Goal: Information Seeking & Learning: Learn about a topic

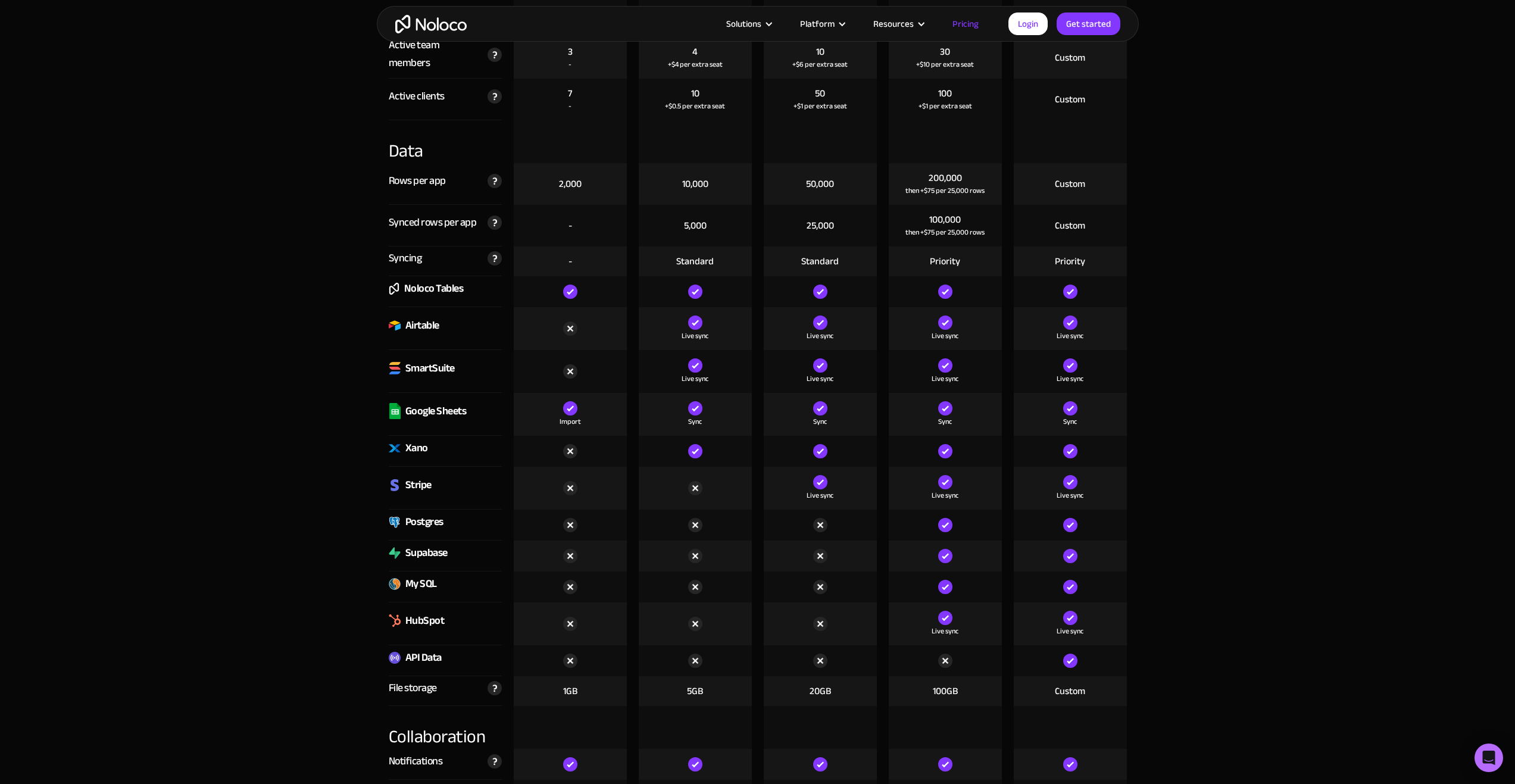
scroll to position [1009, 0]
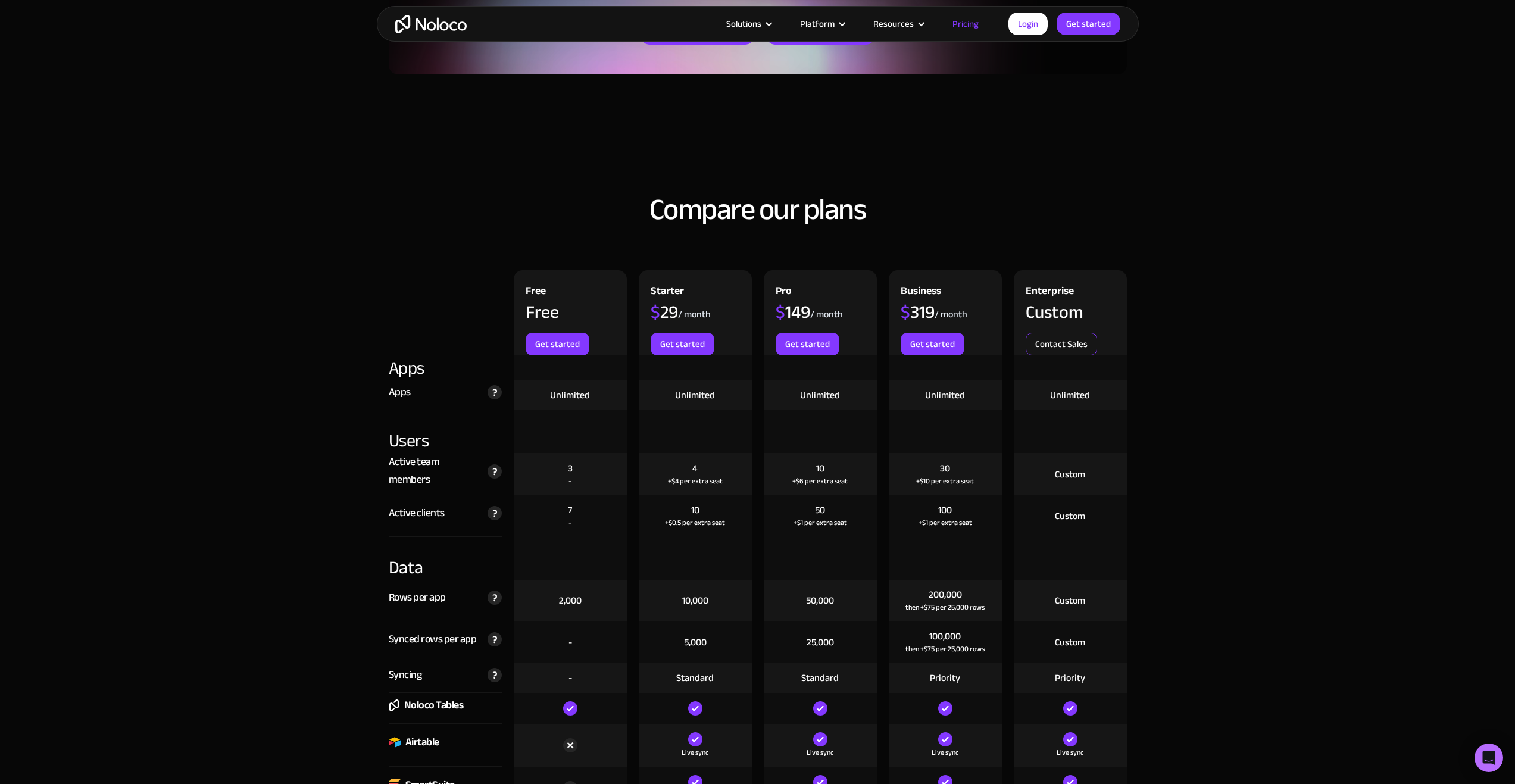
click at [1061, 339] on link "Contact Sales" at bounding box center [1061, 344] width 71 height 22
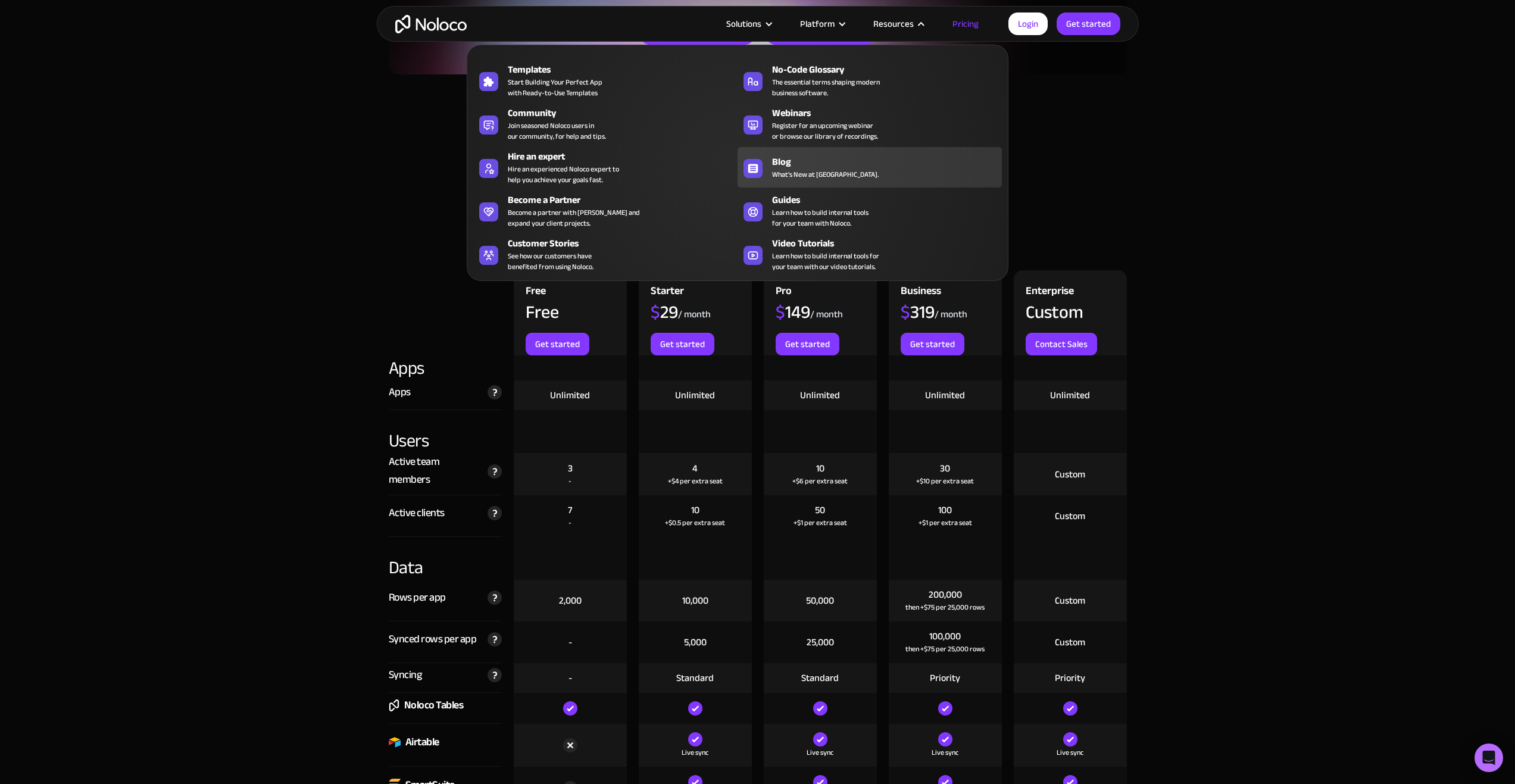
click at [825, 169] on span "What's New at [GEOGRAPHIC_DATA]." at bounding box center [825, 175] width 107 height 11
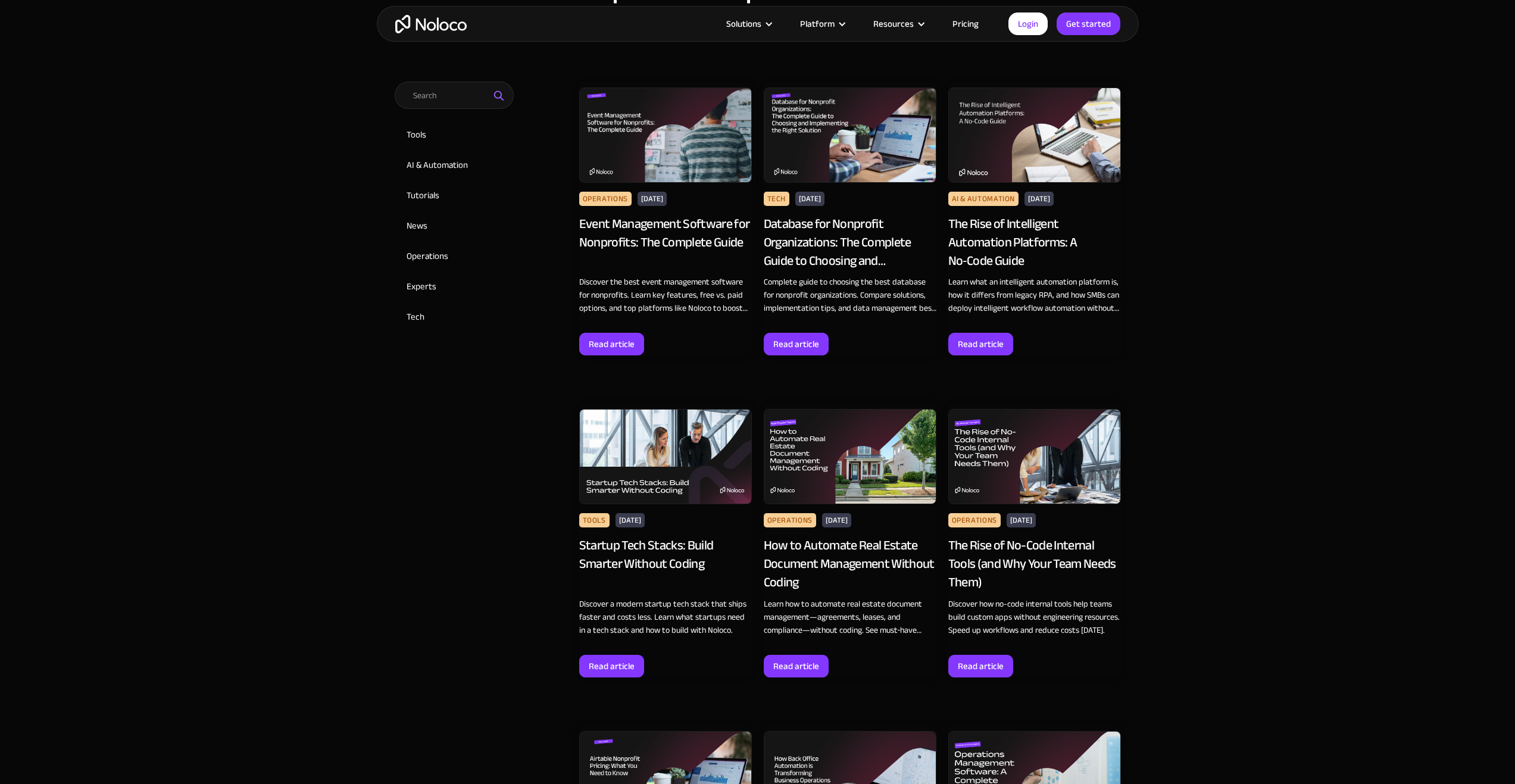
scroll to position [595, 0]
click at [634, 160] on img at bounding box center [666, 135] width 173 height 95
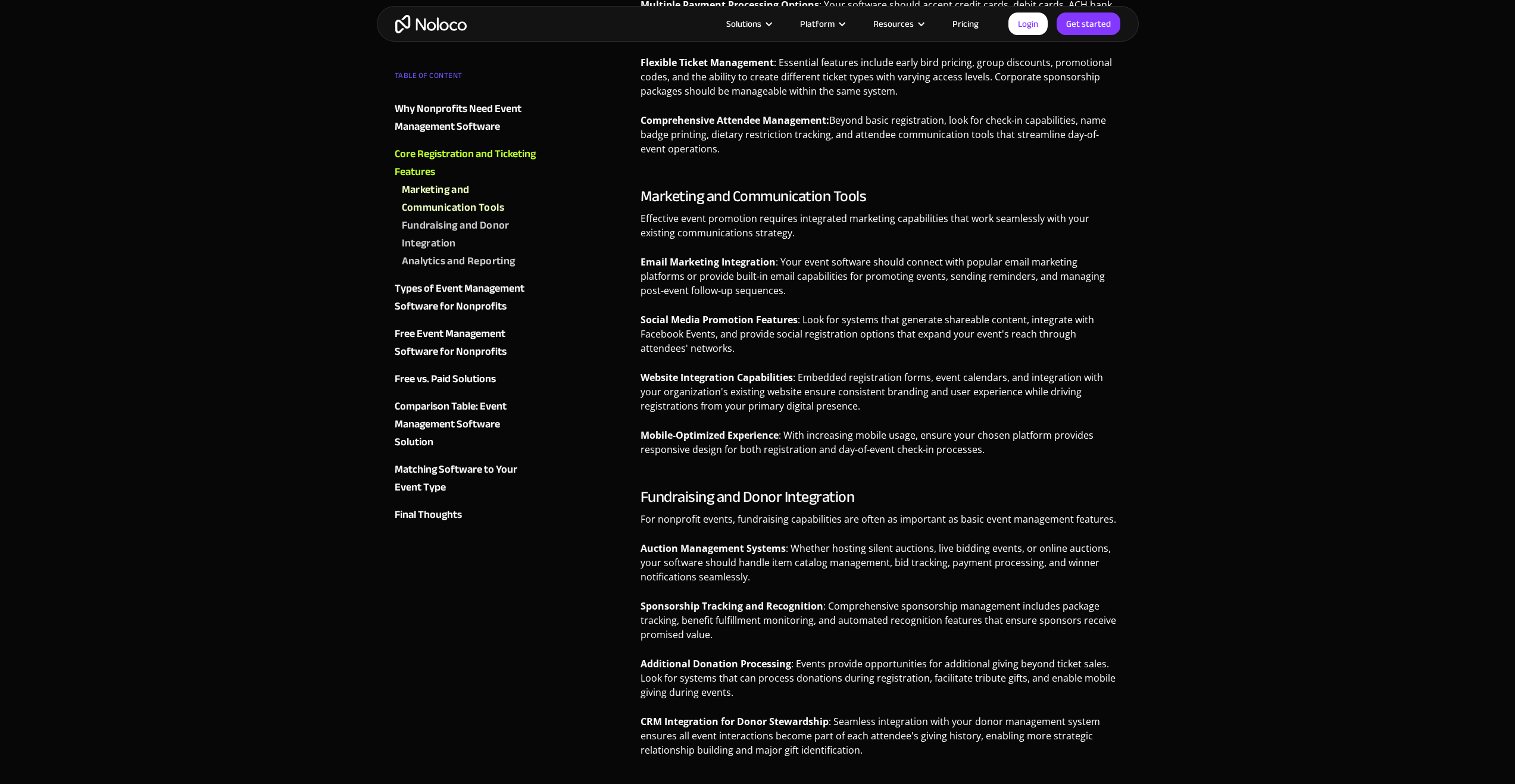
scroll to position [1667, 0]
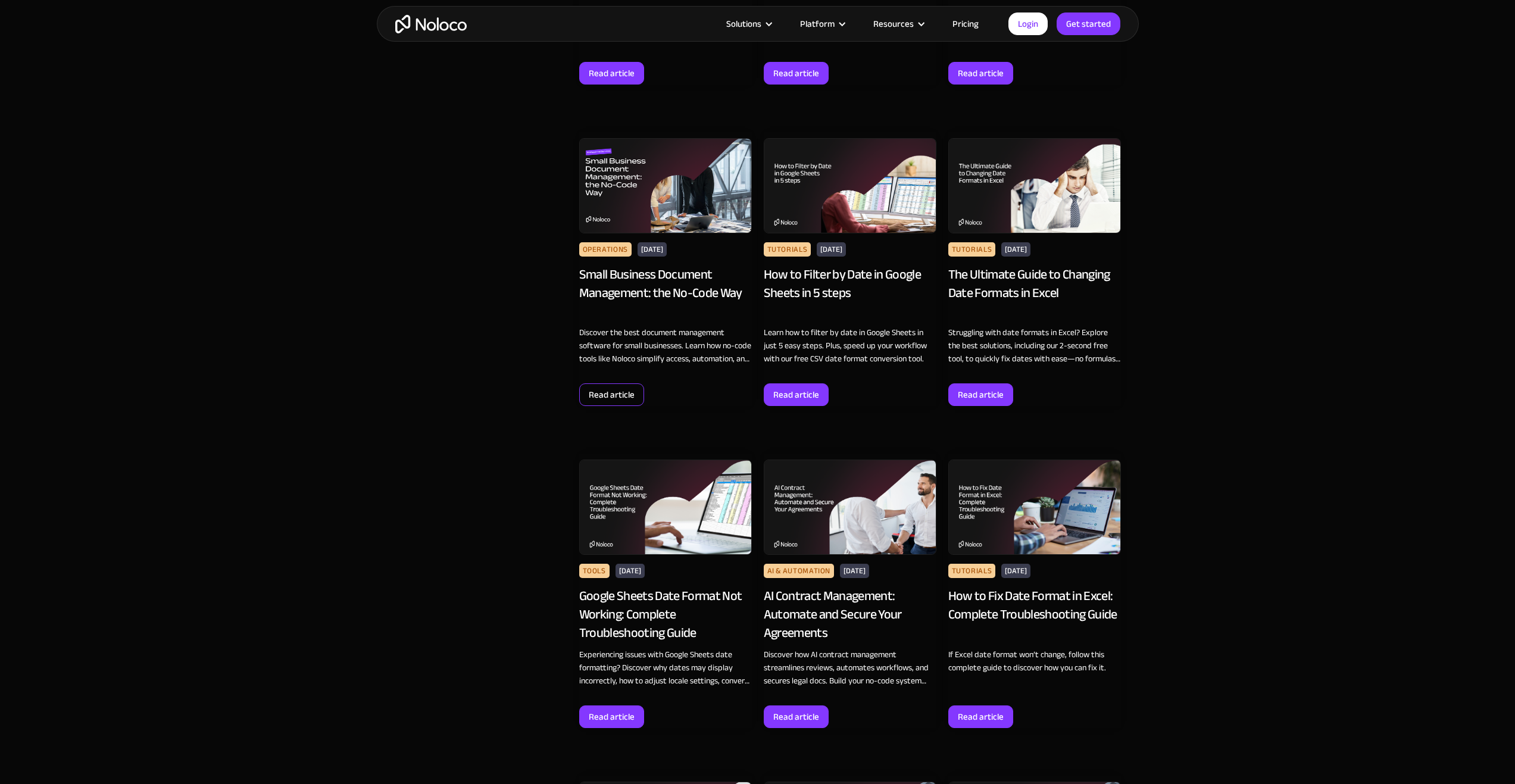
scroll to position [2620, 0]
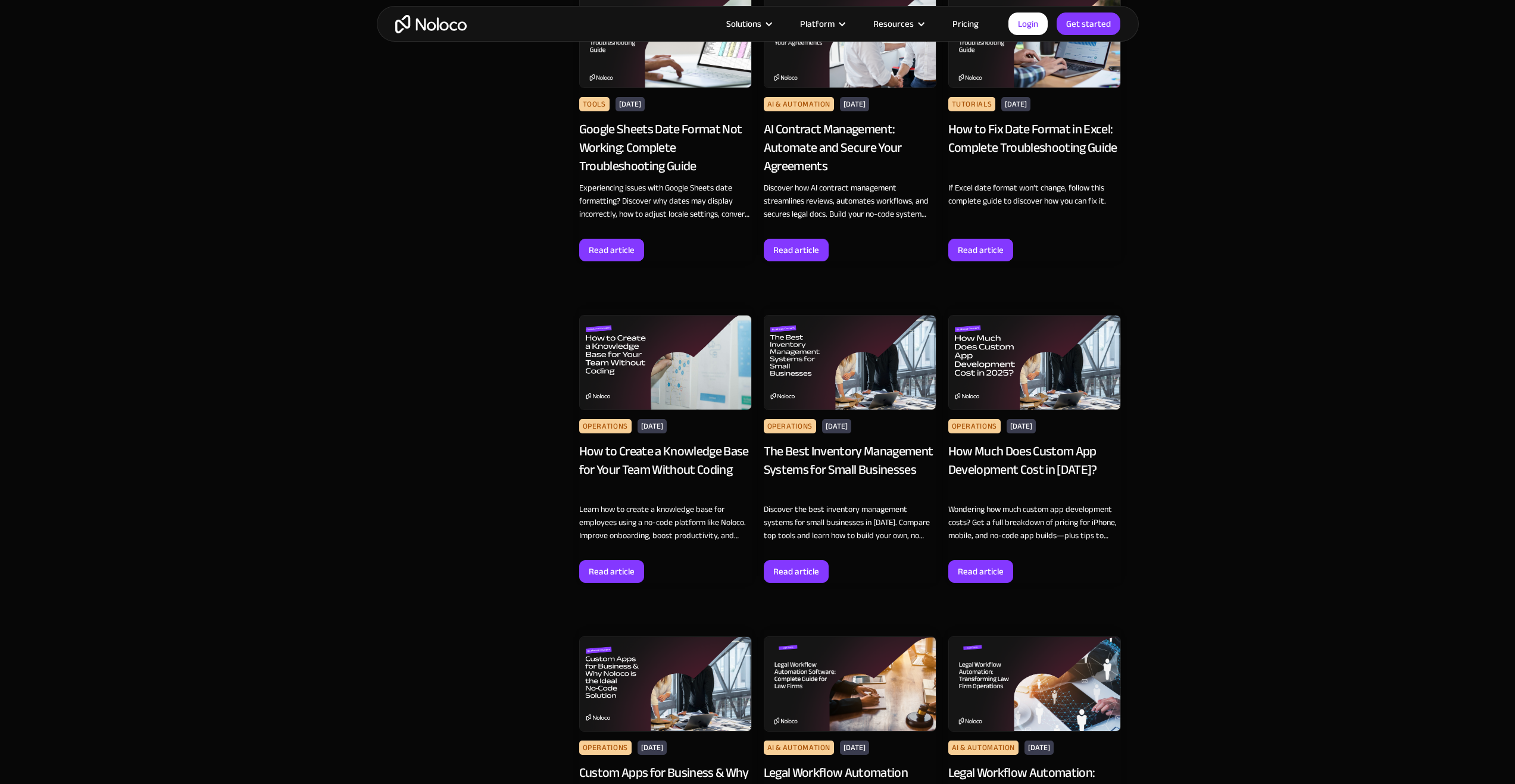
click at [637, 369] on img at bounding box center [666, 363] width 173 height 95
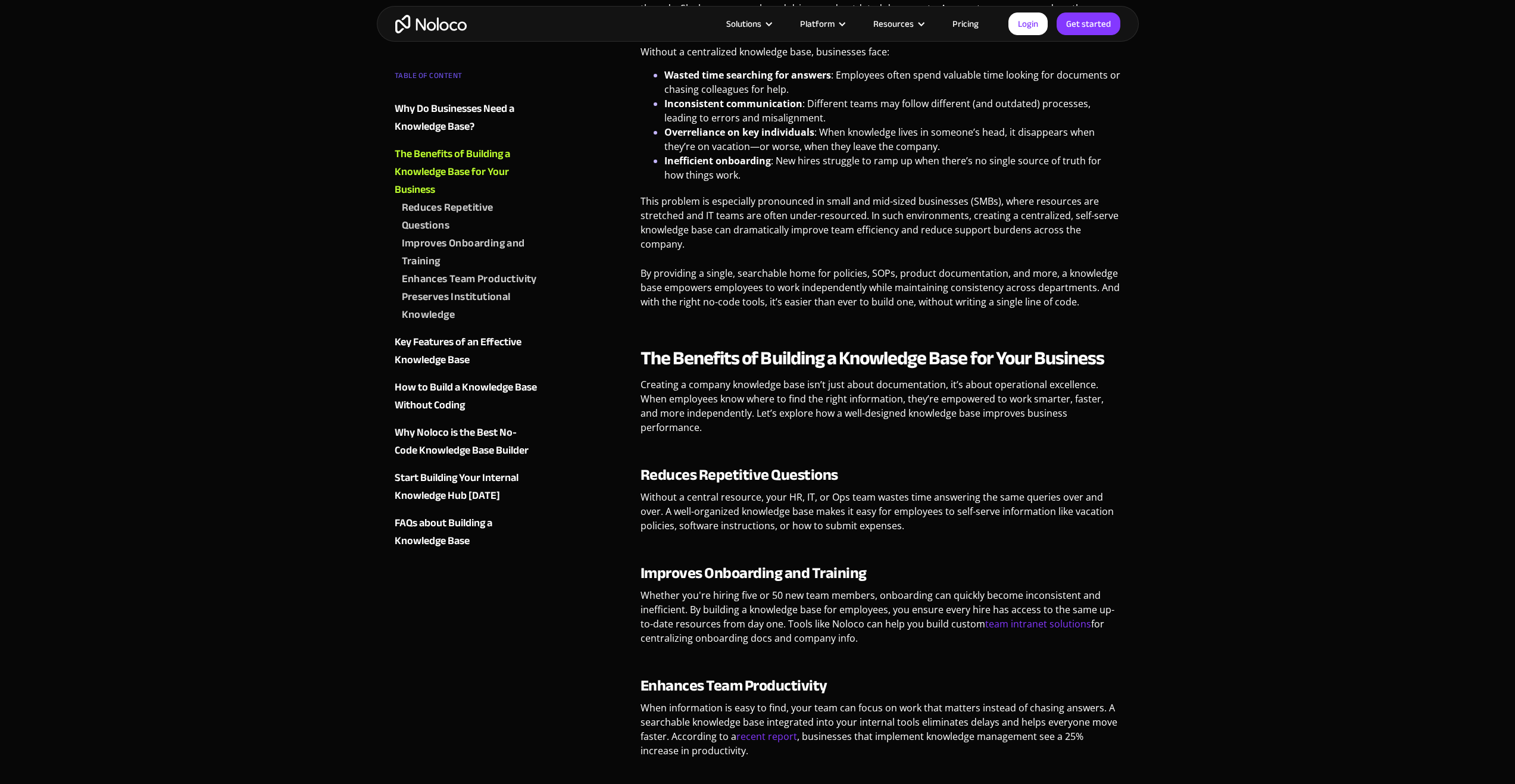
drag, startPoint x: 634, startPoint y: 372, endPoint x: 628, endPoint y: 369, distance: 6.7
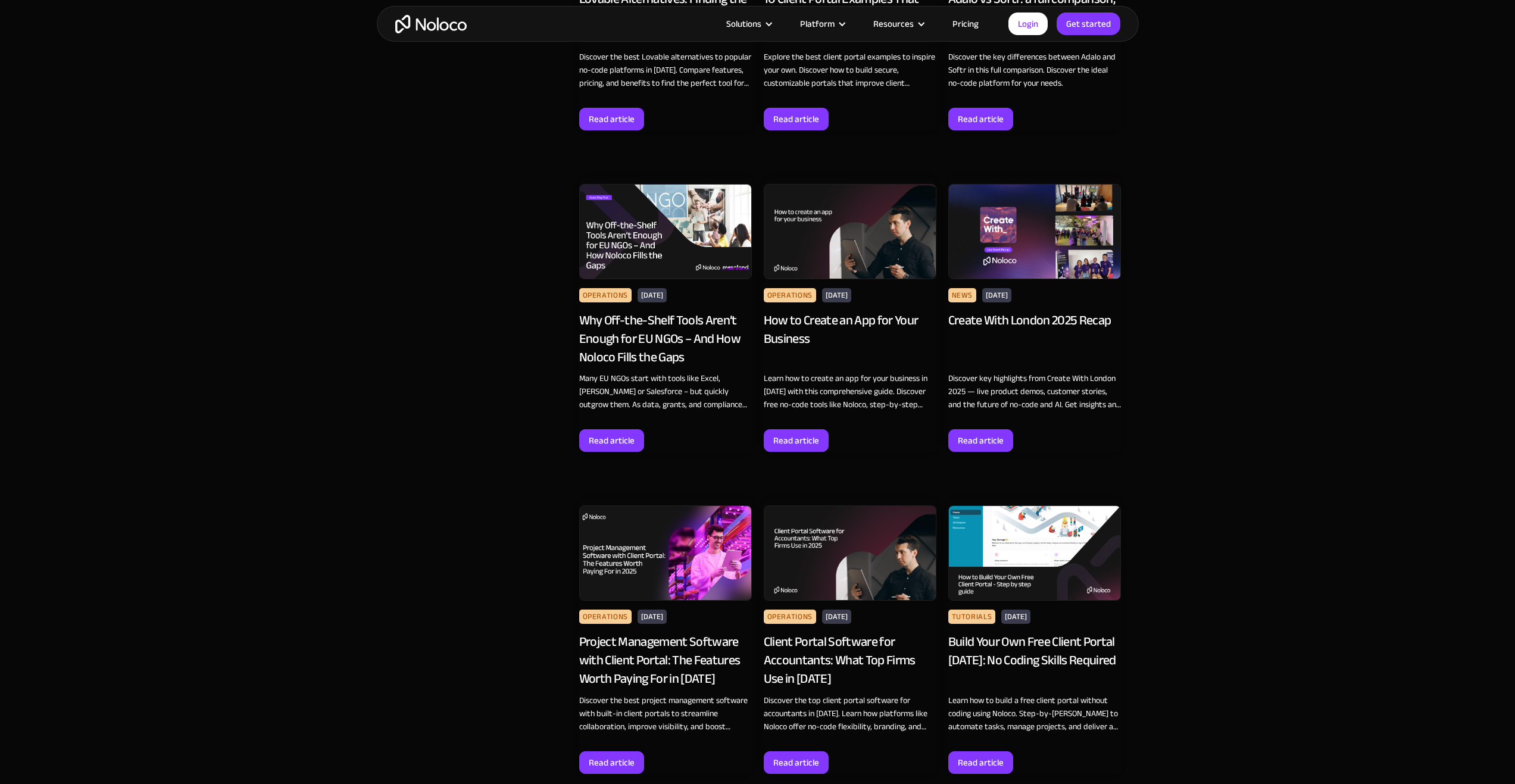
scroll to position [11461, 0]
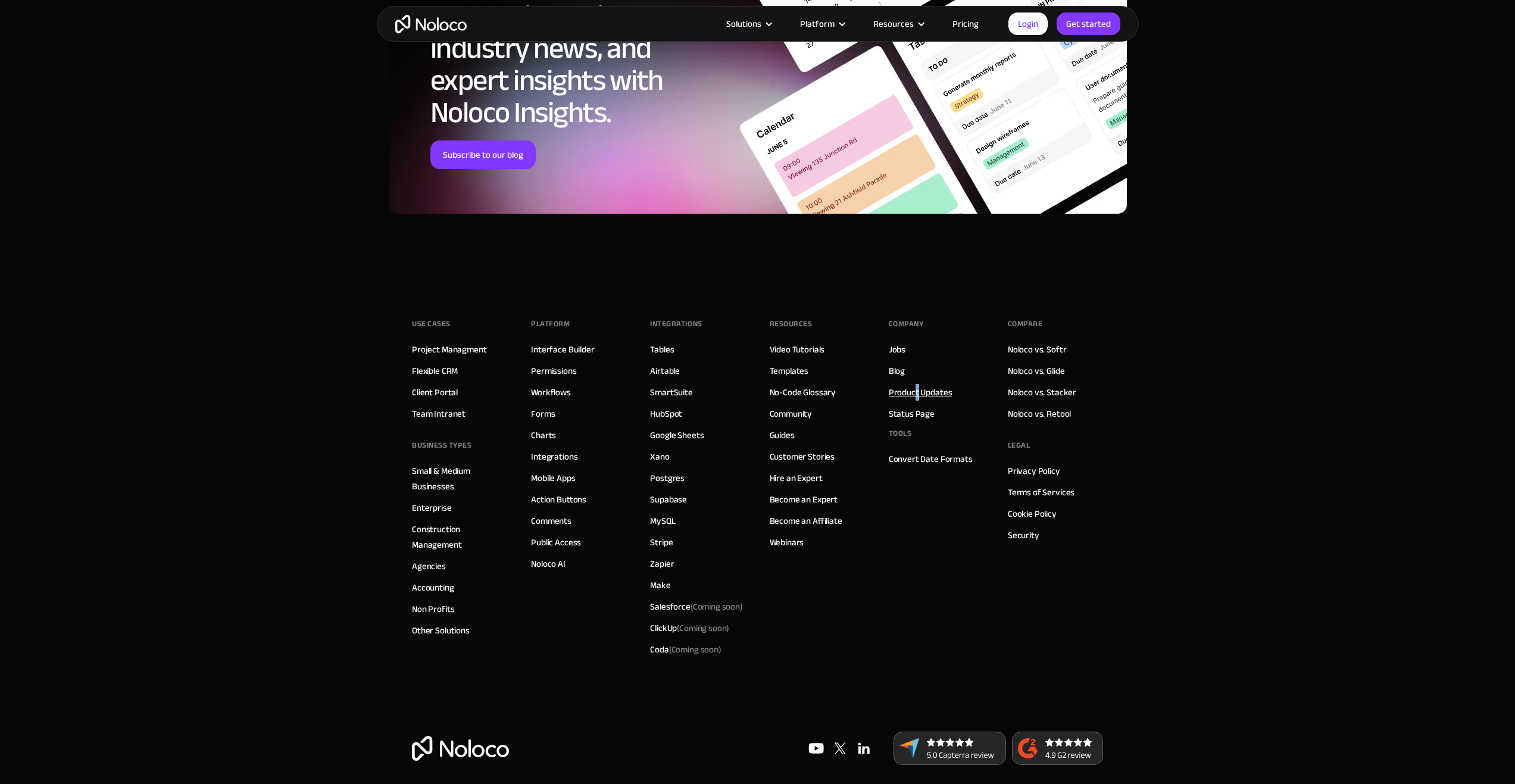
click at [916, 384] on div "Company Jobs Blog Product Updates Status Page Tools Convert Date Formats" at bounding box center [936, 488] width 95 height 345
click at [916, 385] on link "Product Updates" at bounding box center [921, 392] width 64 height 16
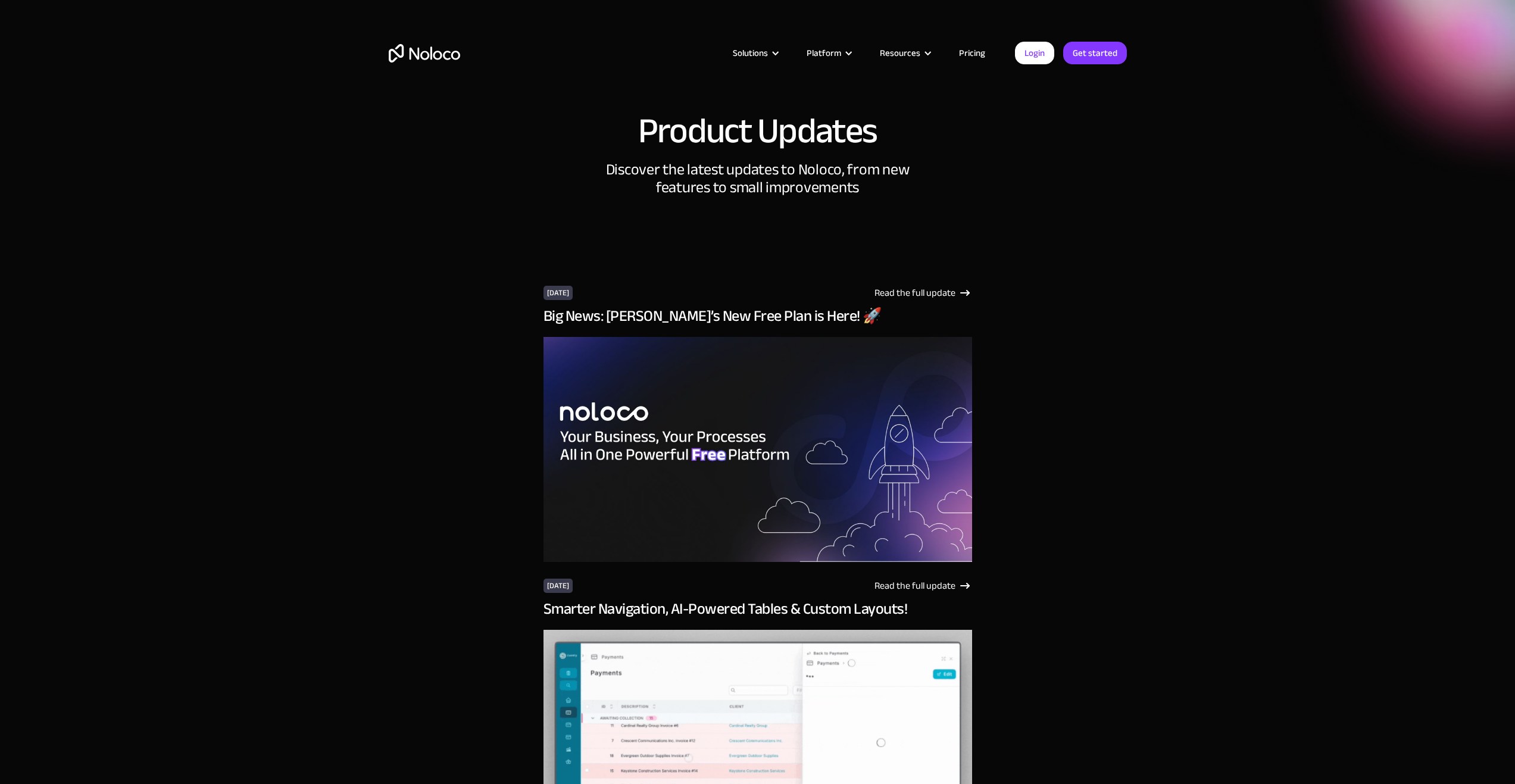
click at [675, 369] on img at bounding box center [758, 449] width 429 height 225
click at [673, 399] on img at bounding box center [758, 449] width 429 height 225
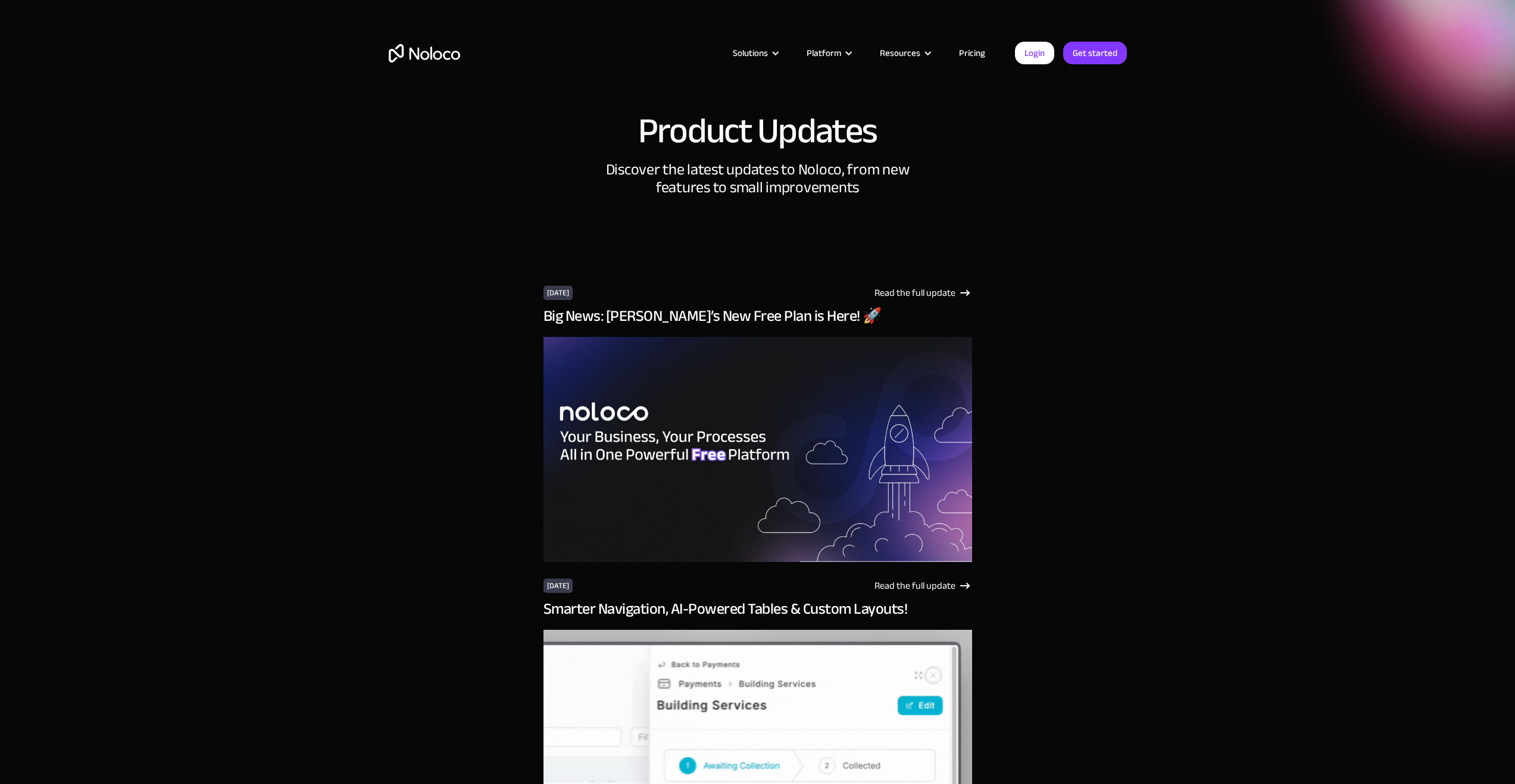
click at [648, 460] on img at bounding box center [758, 449] width 429 height 225
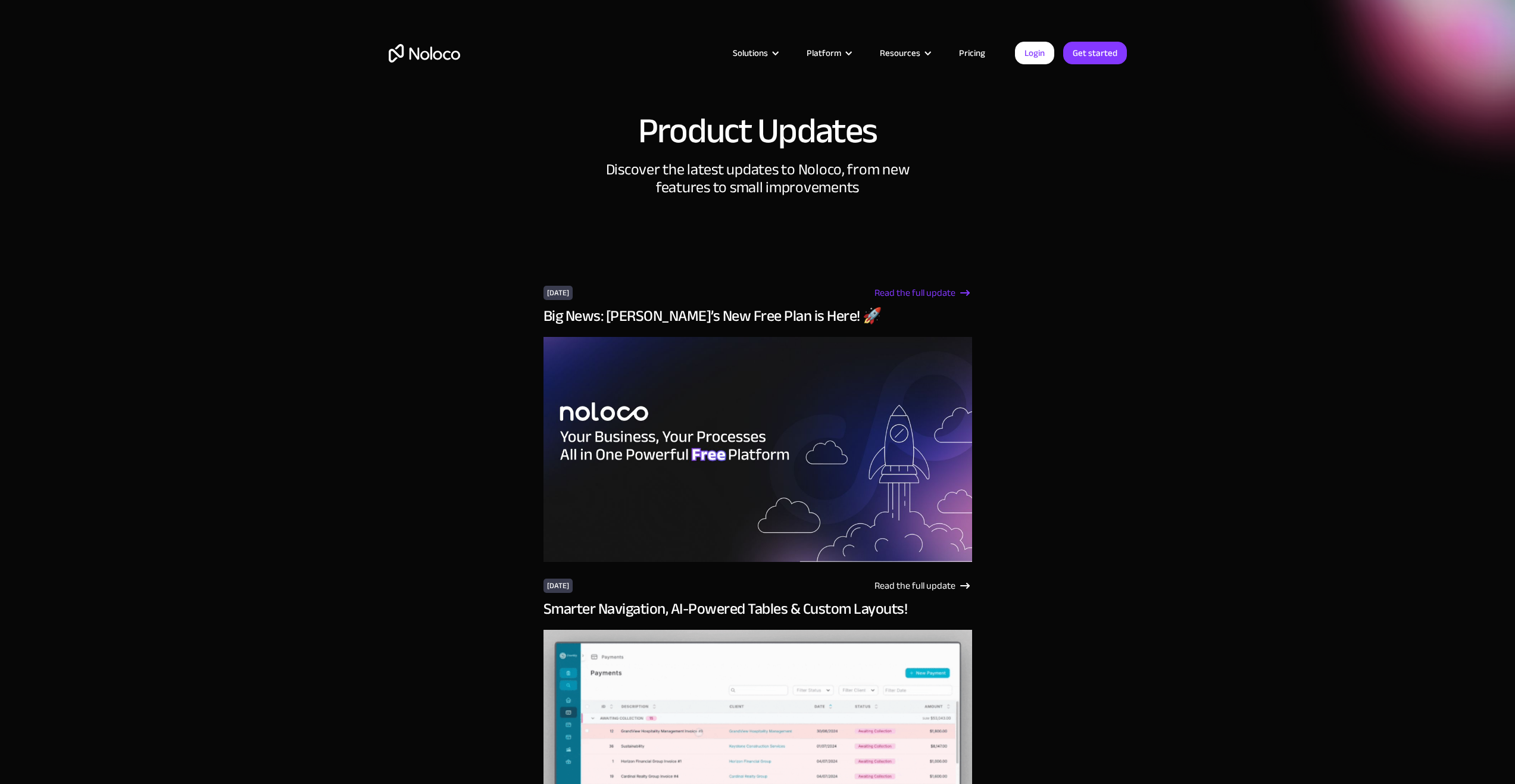
click at [942, 293] on div "Read the full update" at bounding box center [914, 293] width 81 height 14
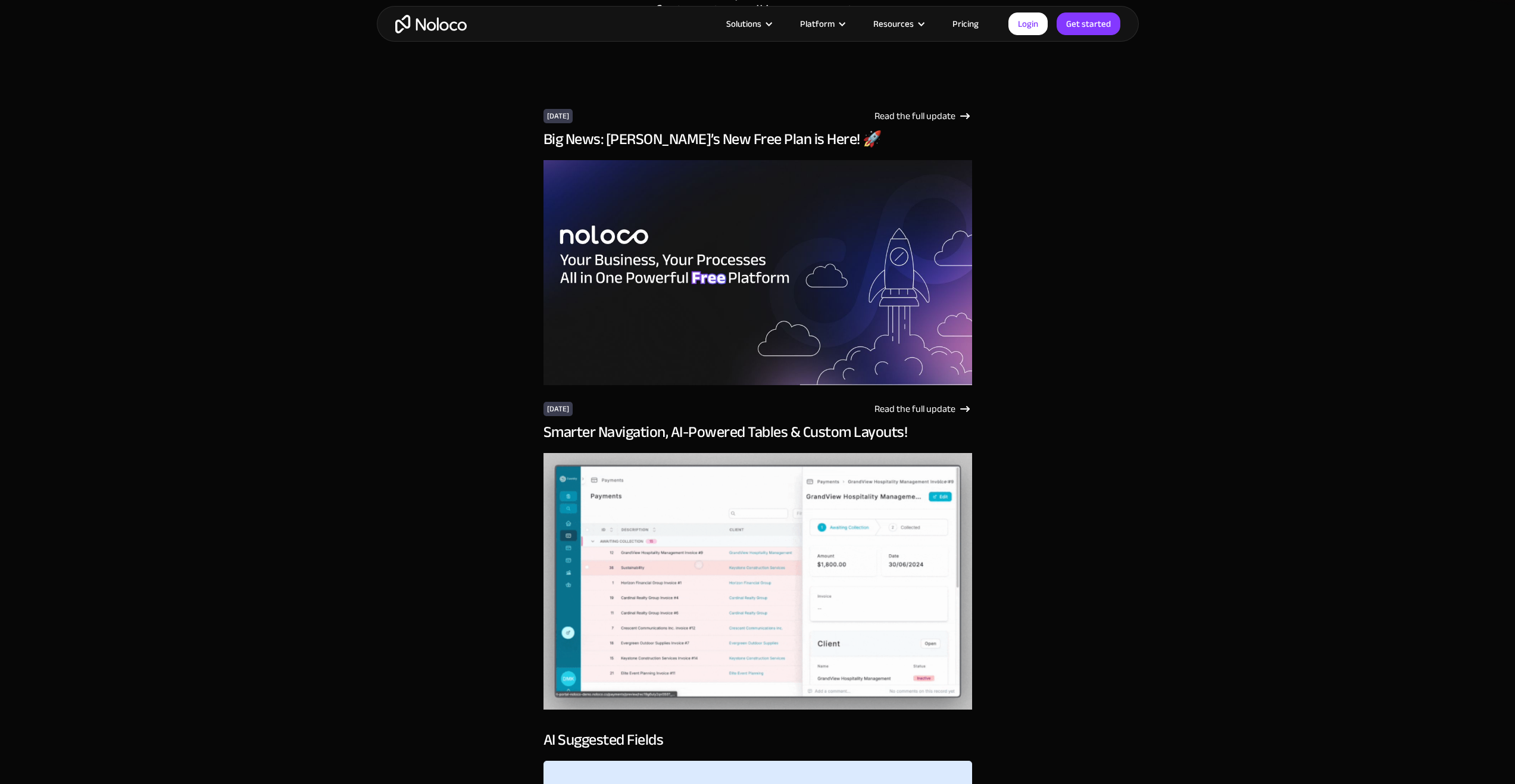
scroll to position [179, 0]
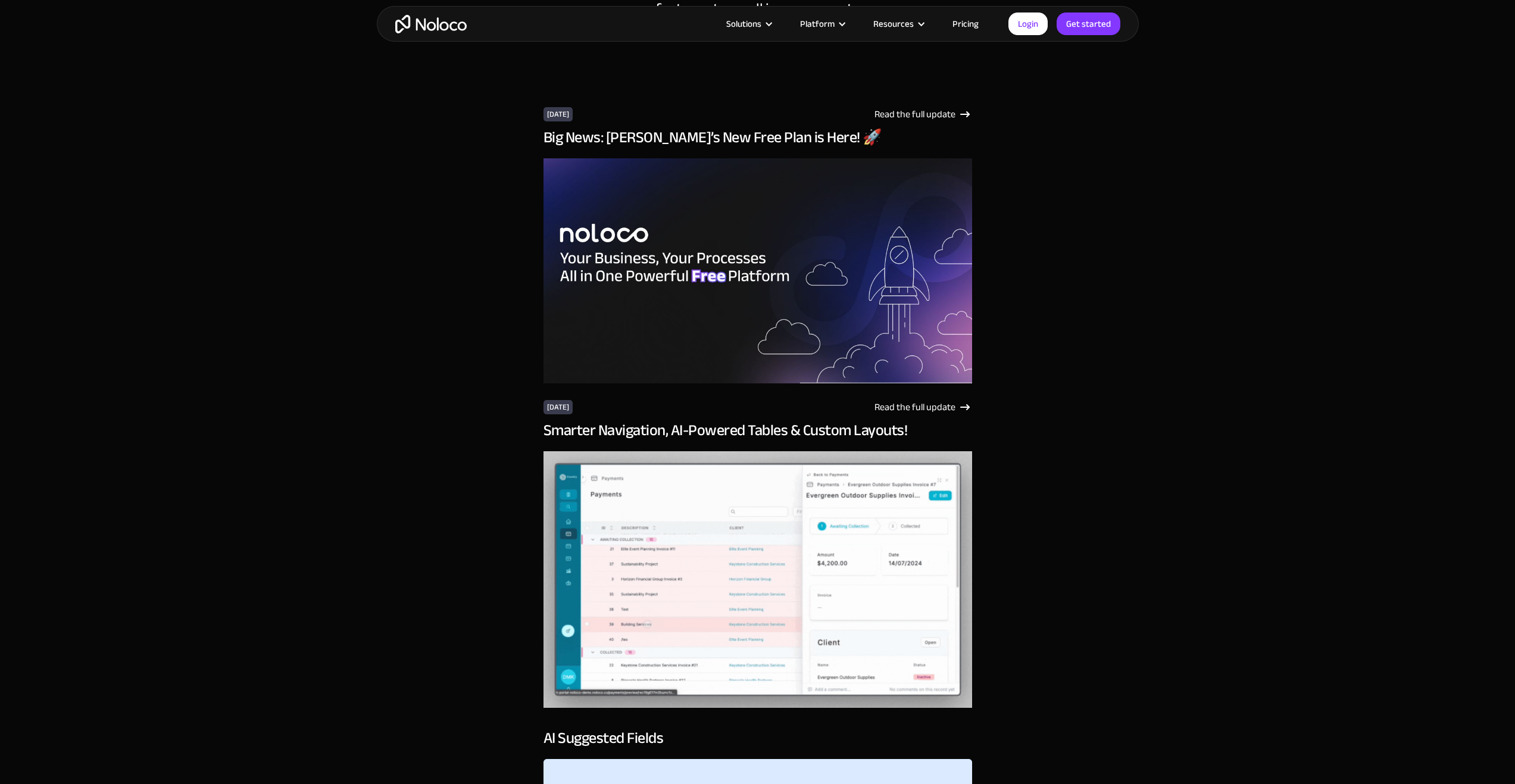
click at [708, 431] on h3 "Smarter Navigation, AI-Powered Tables & Custom Layouts!" at bounding box center [758, 430] width 429 height 18
click at [708, 458] on img at bounding box center [758, 580] width 429 height 257
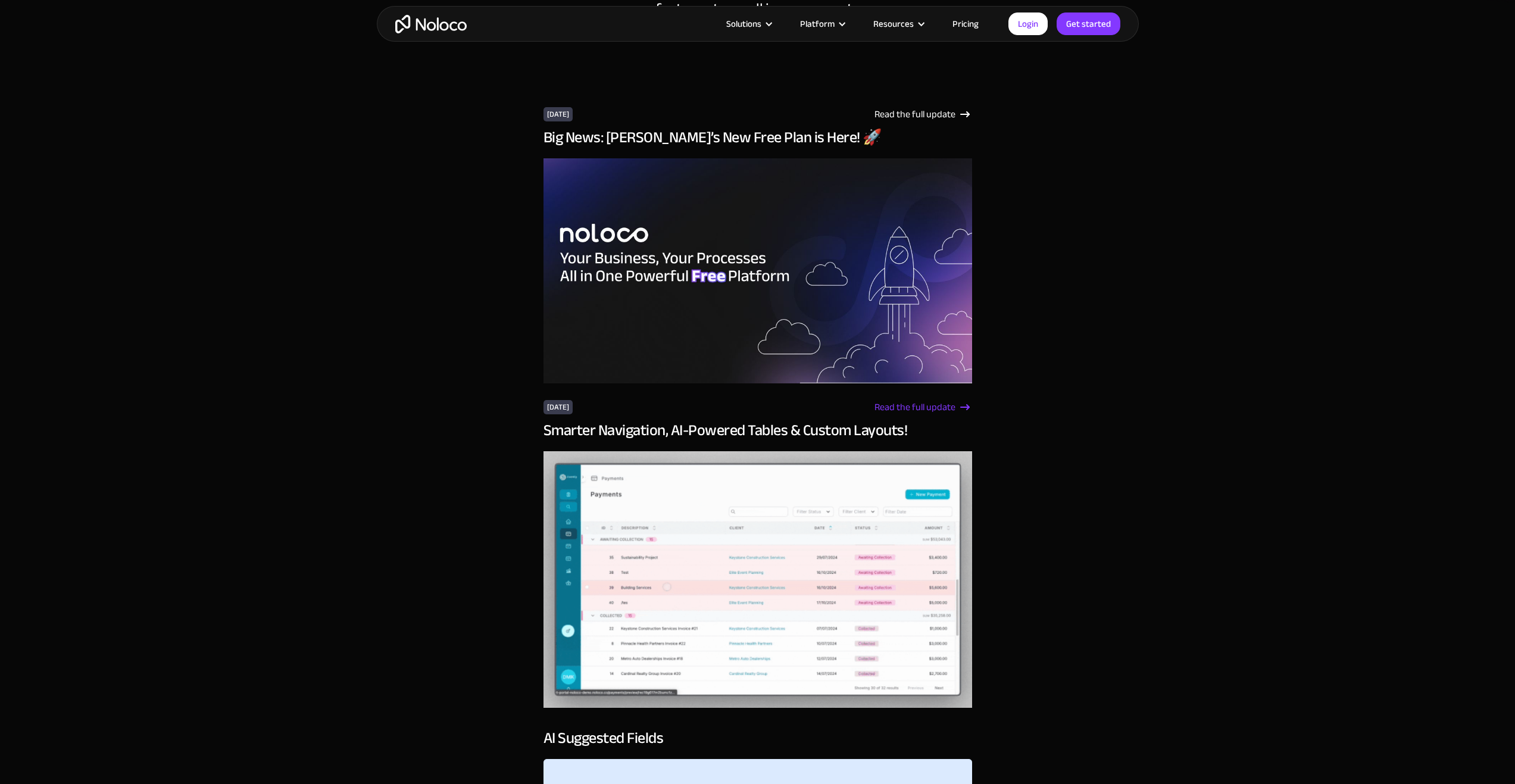
click at [931, 406] on div "Read the full update" at bounding box center [914, 407] width 81 height 14
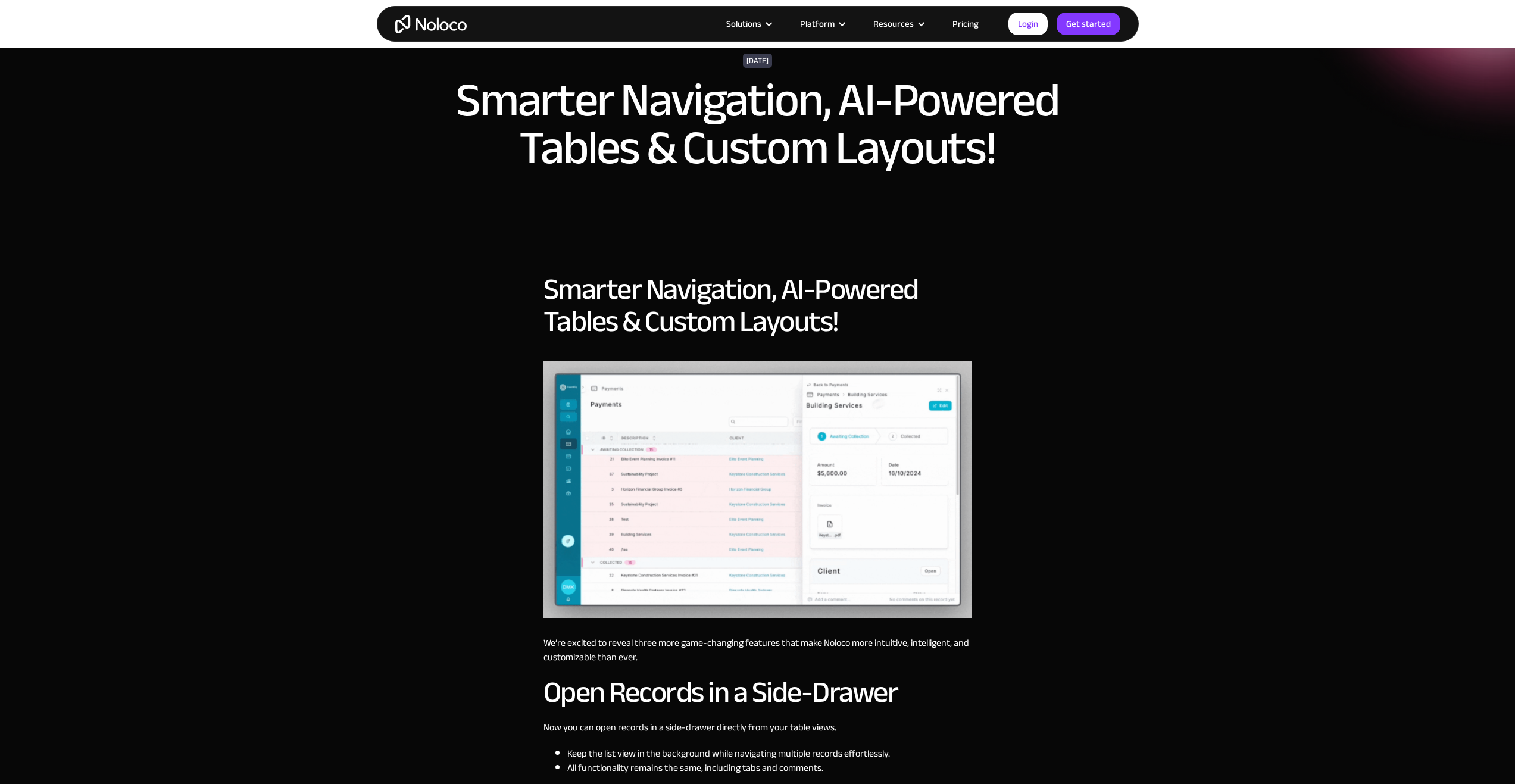
click at [745, 9] on div "Solutions Use Cases Business Types Project Management Keep track of customers, …" at bounding box center [758, 24] width 762 height 36
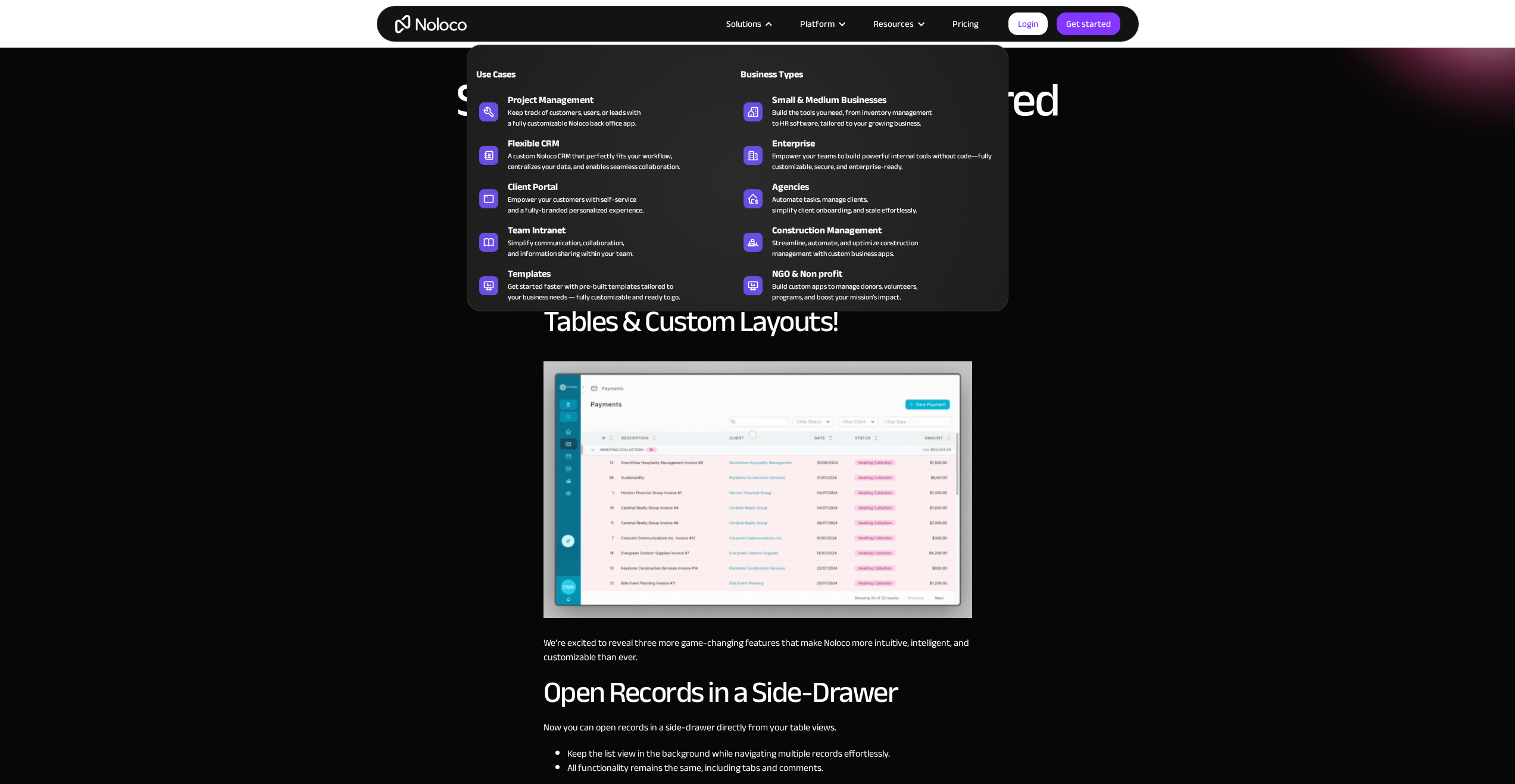
click at [742, 17] on div "Solutions" at bounding box center [744, 24] width 35 height 16
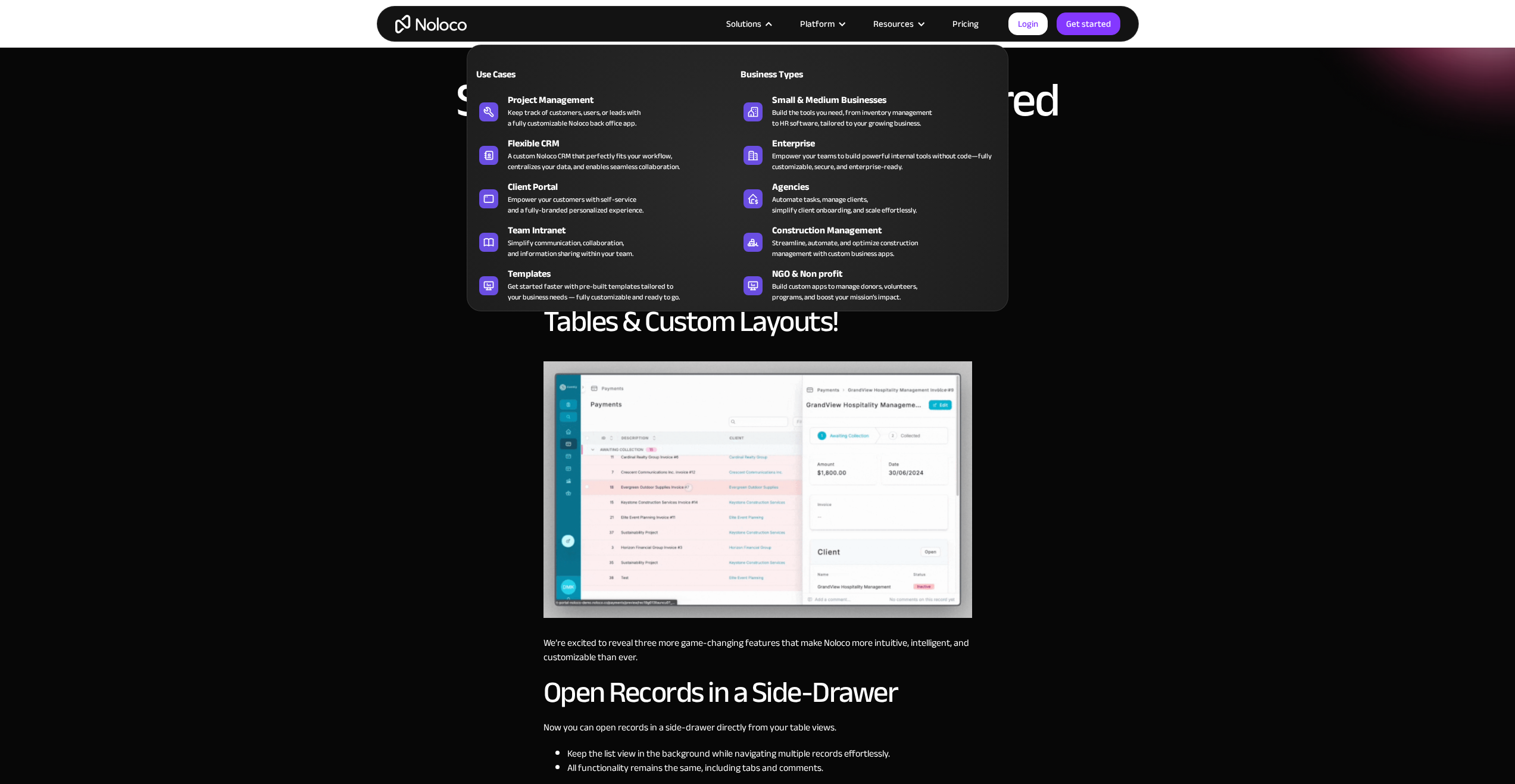
click at [748, 29] on nav "Use Cases Business Types Project Management Keep track of customers, users, or …" at bounding box center [737, 169] width 541 height 283
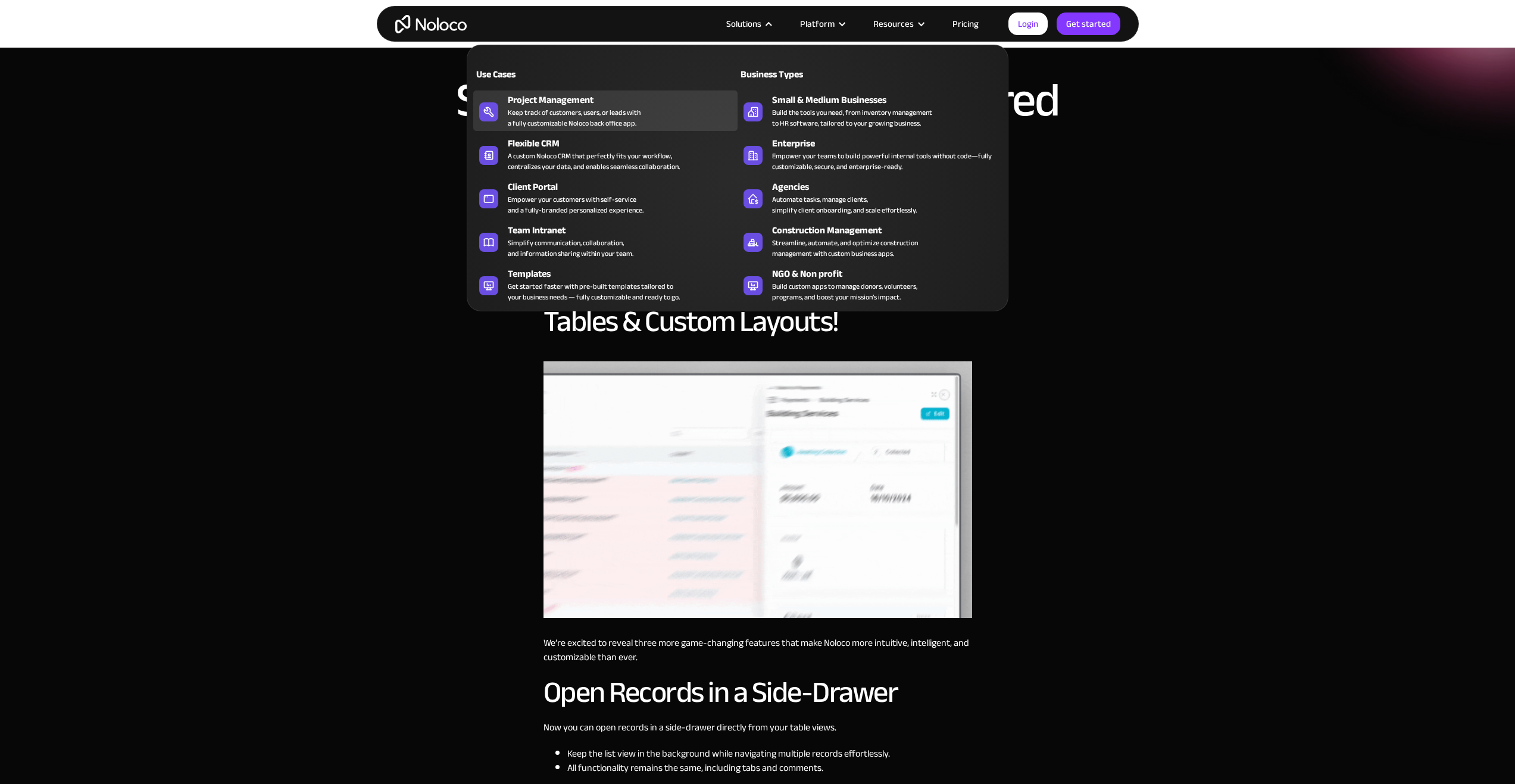
click at [547, 122] on div "Keep track of customers, users, or leads with a fully customizable Noloco back …" at bounding box center [573, 118] width 132 height 22
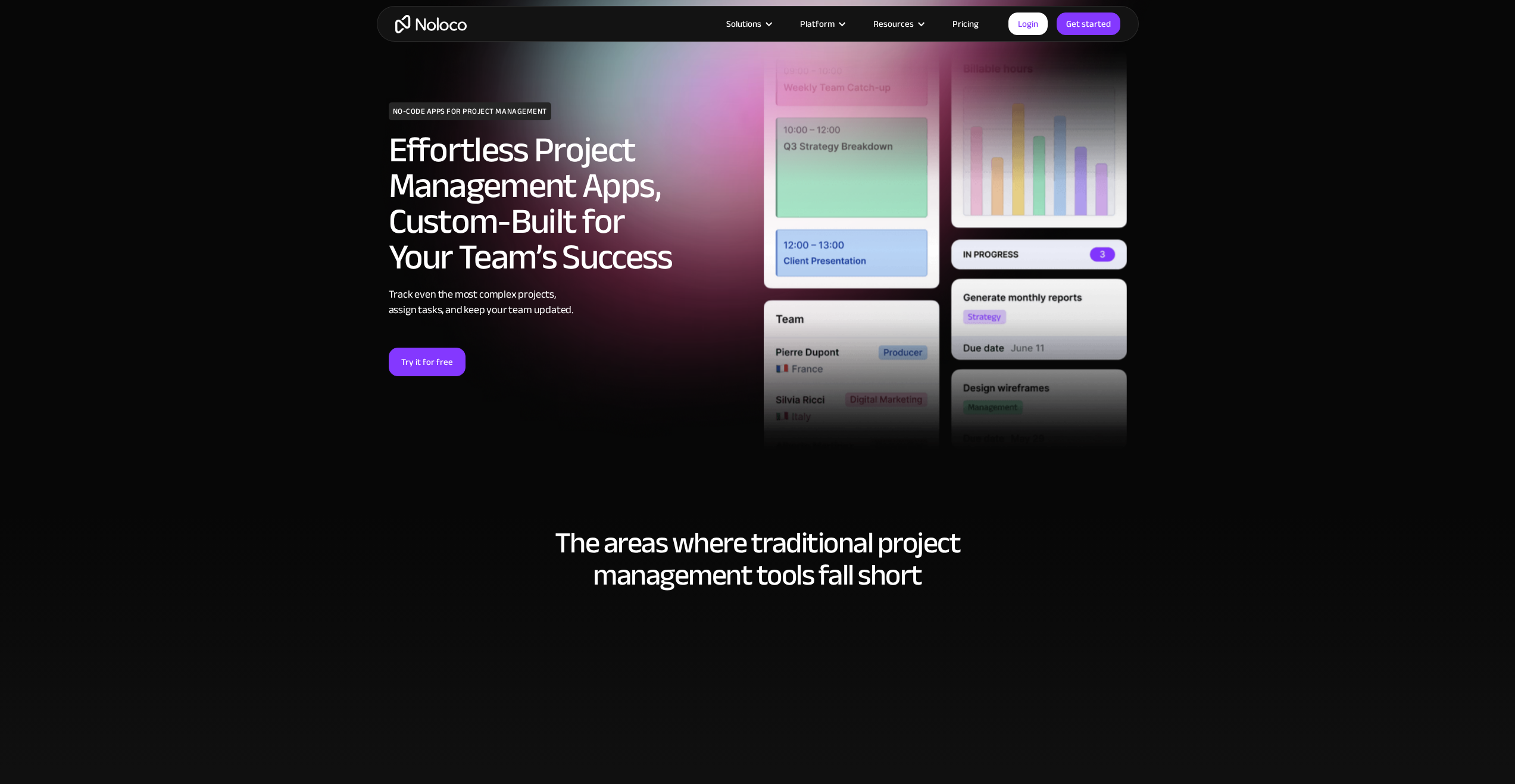
scroll to position [60, 0]
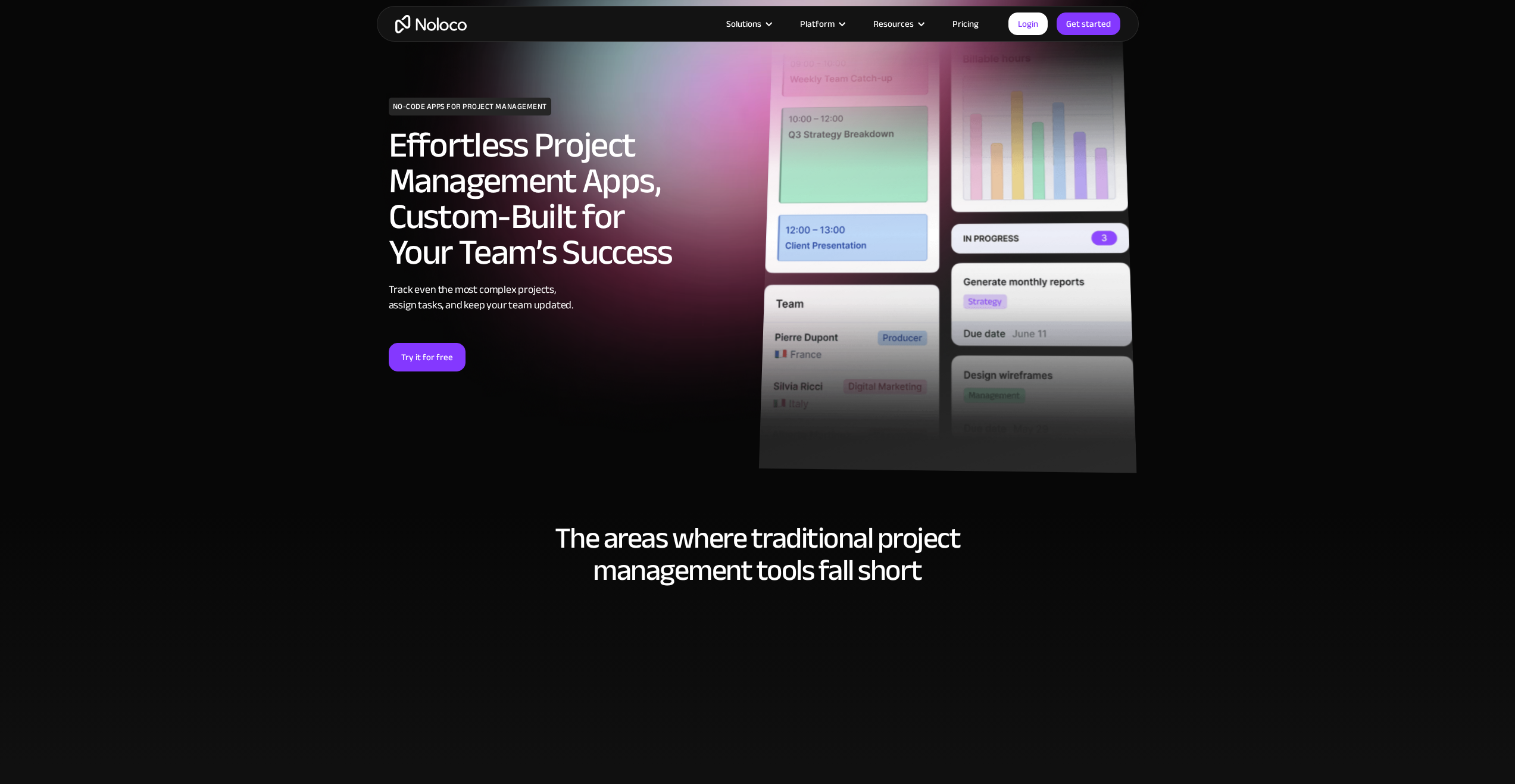
drag, startPoint x: 988, startPoint y: 378, endPoint x: 978, endPoint y: 372, distance: 11.7
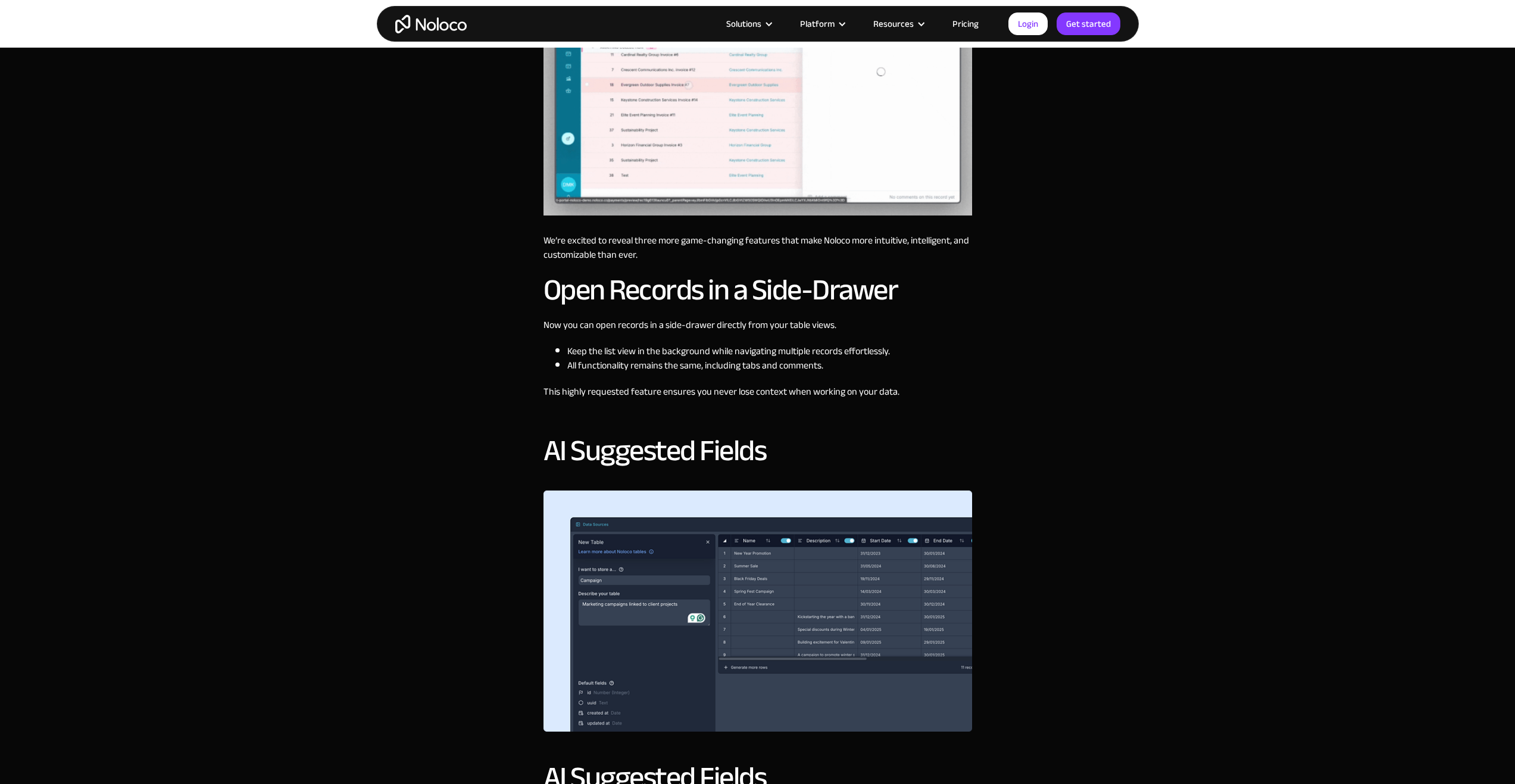
scroll to position [536, 0]
